Goal: Task Accomplishment & Management: Manage account settings

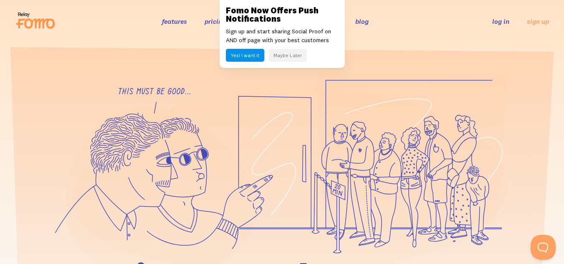
click at [282, 56] on button "Maybe Later" at bounding box center [288, 55] width 38 height 13
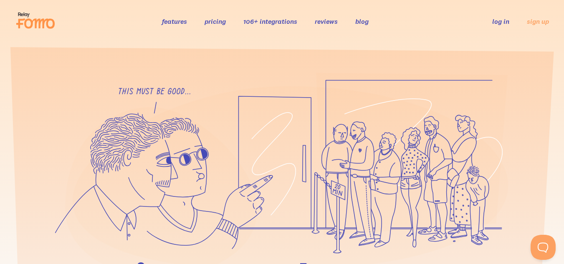
click at [508, 24] on link "log in" at bounding box center [500, 21] width 17 height 8
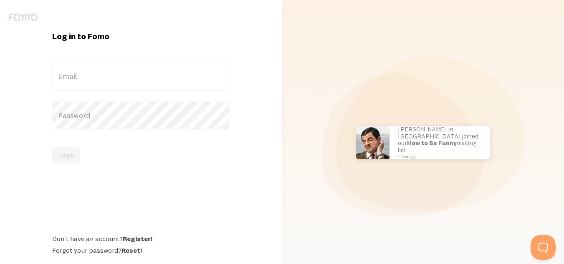
click at [178, 66] on label "Email" at bounding box center [141, 76] width 178 height 29
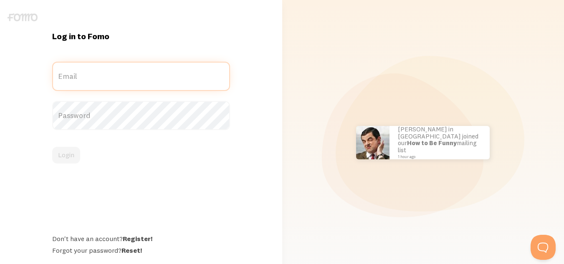
click at [178, 66] on input "Email" at bounding box center [141, 76] width 178 height 29
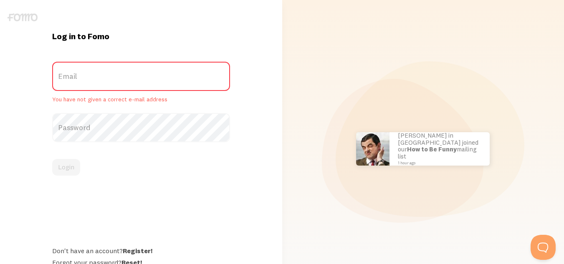
click at [168, 72] on label "Email" at bounding box center [141, 76] width 178 height 29
click at [168, 72] on input "Email" at bounding box center [141, 76] width 178 height 29
paste input "[PERSON_NAME][EMAIL_ADDRESS][PERSON_NAME][DOMAIN_NAME]"
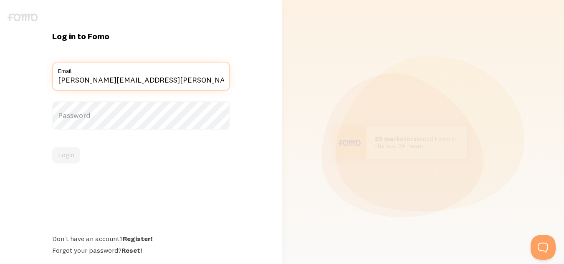
type input "[PERSON_NAME][EMAIL_ADDRESS][PERSON_NAME][DOMAIN_NAME]"
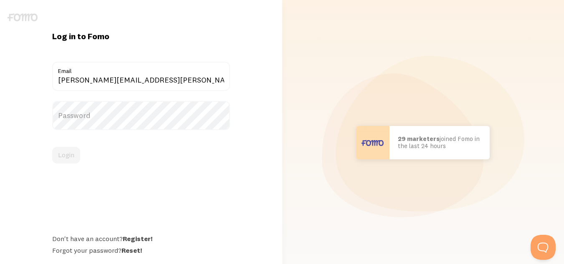
click at [96, 117] on label "Password" at bounding box center [141, 115] width 178 height 29
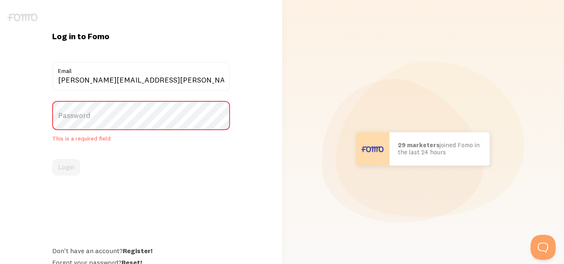
click at [96, 117] on label "Password" at bounding box center [141, 115] width 178 height 29
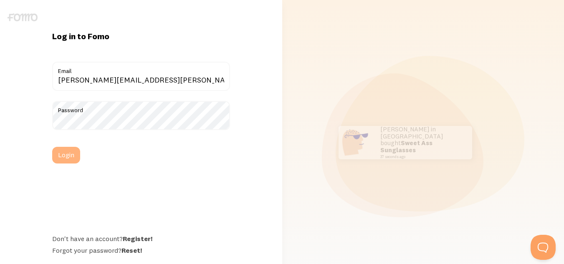
click at [71, 155] on button "Login" at bounding box center [66, 155] width 28 height 17
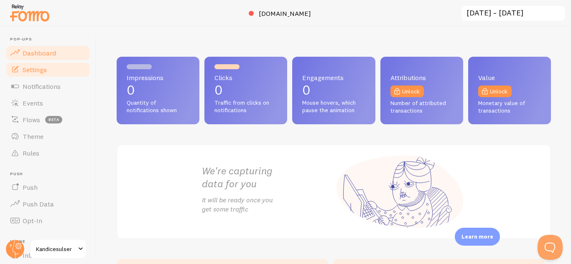
click at [43, 68] on span "Settings" at bounding box center [35, 70] width 24 height 8
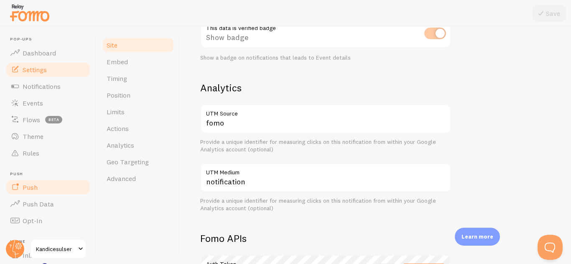
scroll to position [97, 0]
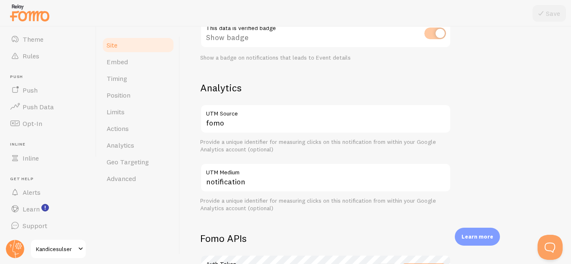
click at [78, 251] on span at bounding box center [81, 249] width 10 height 10
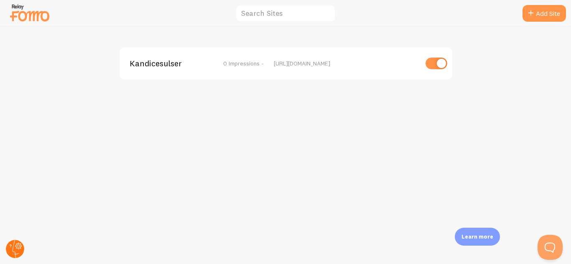
click at [13, 242] on circle at bounding box center [15, 249] width 18 height 18
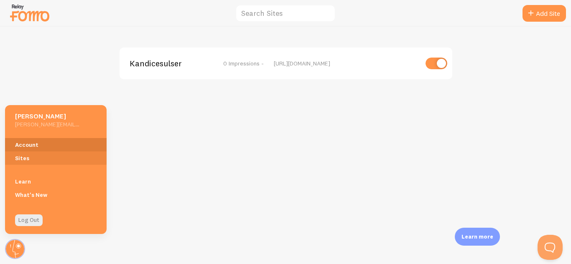
click at [33, 148] on link "Account" at bounding box center [56, 144] width 102 height 13
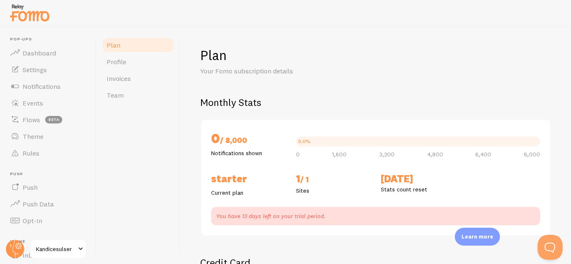
checkbox input "true"
click at [118, 85] on link "Invoices" at bounding box center [138, 78] width 73 height 17
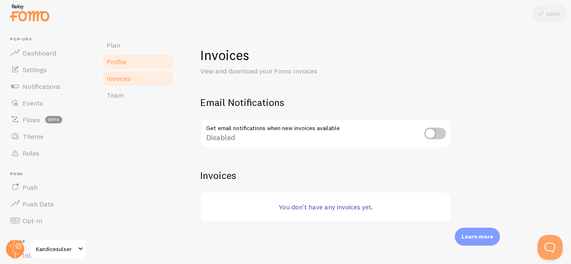
click at [128, 66] on link "Profile" at bounding box center [138, 61] width 73 height 17
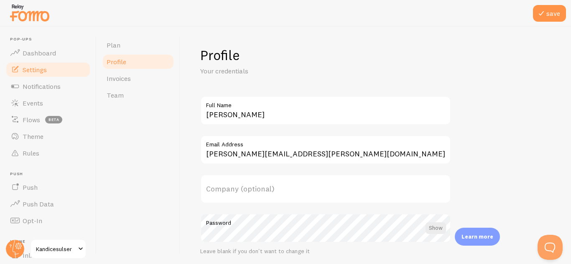
click at [58, 77] on link "Settings" at bounding box center [48, 69] width 86 height 17
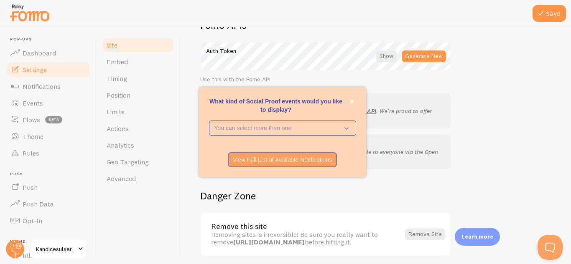
scroll to position [492, 0]
click at [353, 100] on icon "close," at bounding box center [351, 101] width 5 height 5
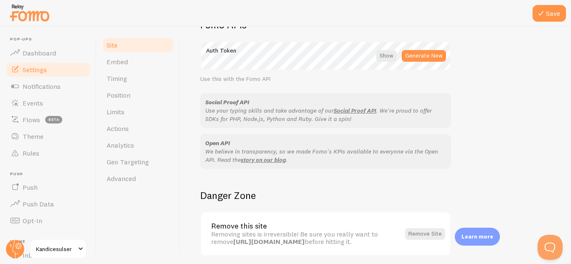
scroll to position [524, 0]
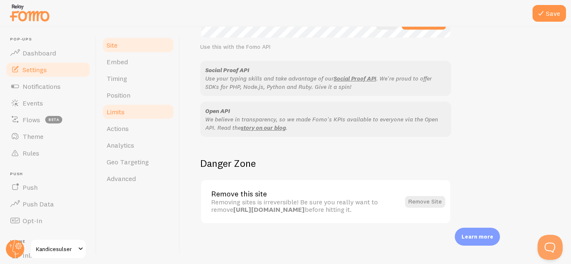
click at [116, 120] on link "Limits" at bounding box center [138, 112] width 73 height 17
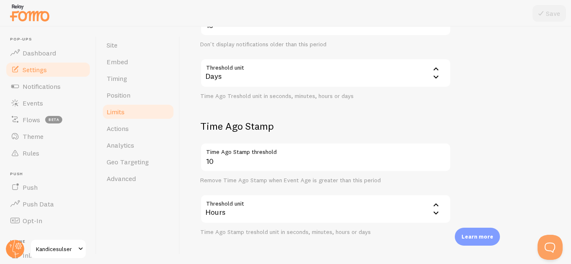
scroll to position [250, 0]
click at [47, 108] on link "Events" at bounding box center [48, 103] width 86 height 17
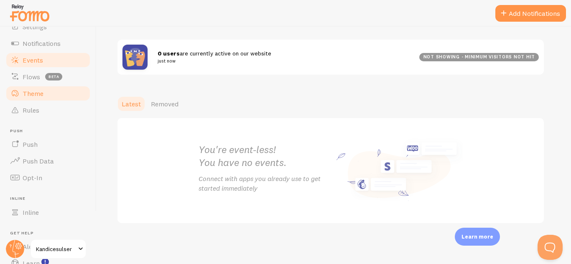
scroll to position [97, 0]
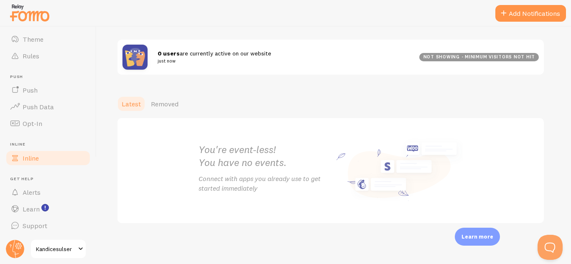
click at [43, 157] on link "Inline" at bounding box center [48, 158] width 86 height 17
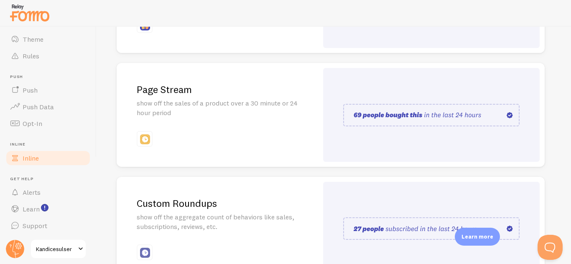
scroll to position [241, 0]
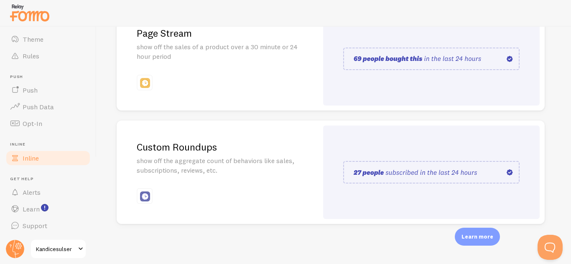
click at [97, 142] on div "Inline Enhance the credibility of your website with strategically placed social…" at bounding box center [333, 146] width 474 height 238
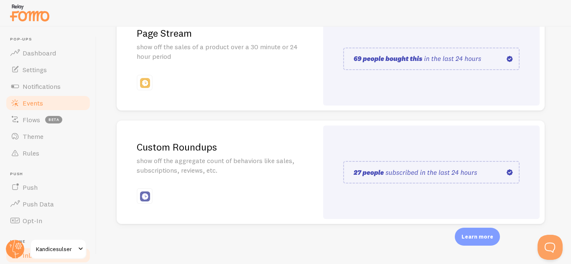
click at [45, 101] on link "Events" at bounding box center [48, 103] width 86 height 17
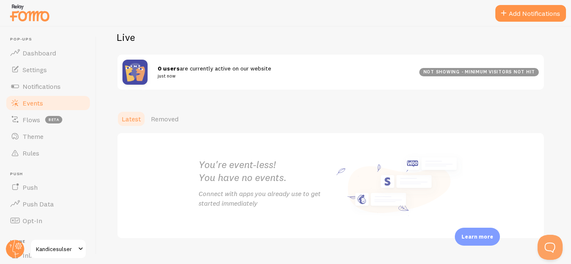
scroll to position [94, 0]
click at [507, 23] on div at bounding box center [285, 13] width 571 height 27
click at [508, 21] on button "Add Notifications" at bounding box center [530, 13] width 71 height 17
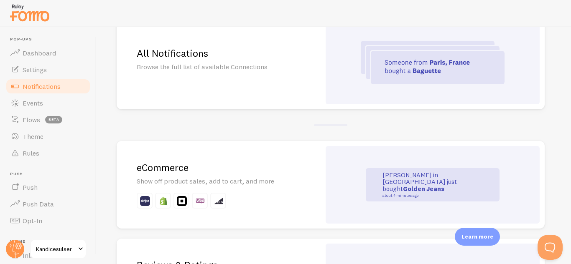
scroll to position [129, 0]
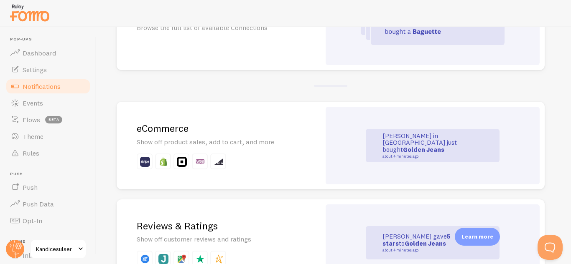
click at [147, 162] on img at bounding box center [145, 162] width 10 height 10
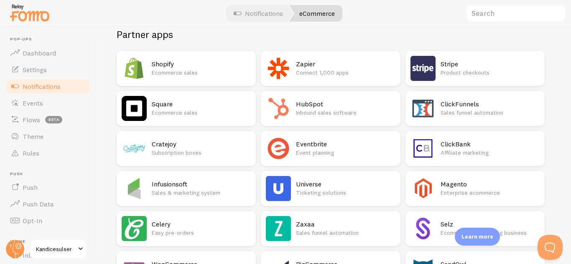
scroll to position [141, 0]
click at [420, 69] on img at bounding box center [422, 68] width 25 height 25
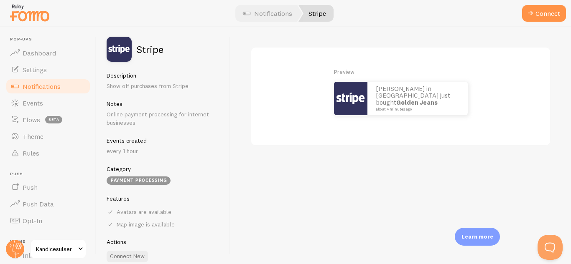
scroll to position [30, 0]
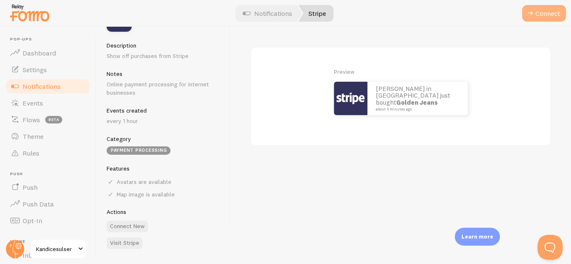
click at [538, 15] on button "Connect" at bounding box center [544, 13] width 44 height 17
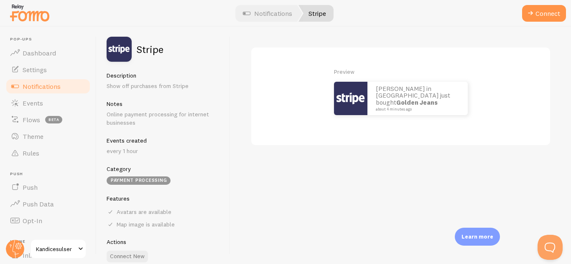
scroll to position [0, 0]
click at [524, 20] on button "Connect" at bounding box center [544, 13] width 44 height 17
